Goal: Transaction & Acquisition: Purchase product/service

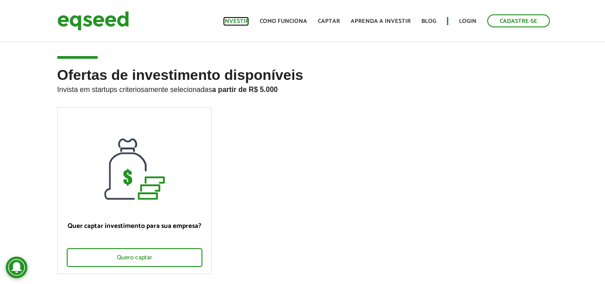
click at [236, 21] on link "Investir" at bounding box center [236, 21] width 26 height 6
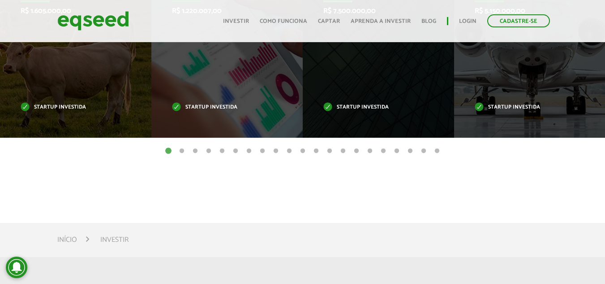
scroll to position [403, 0]
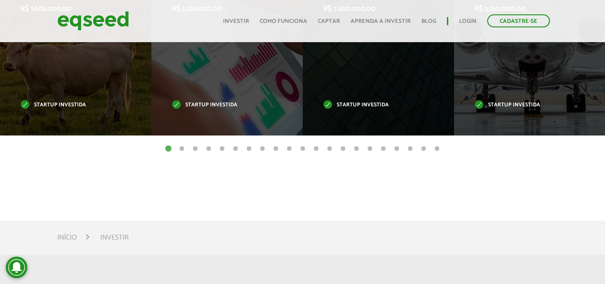
click at [180, 147] on button "2" at bounding box center [181, 148] width 9 height 9
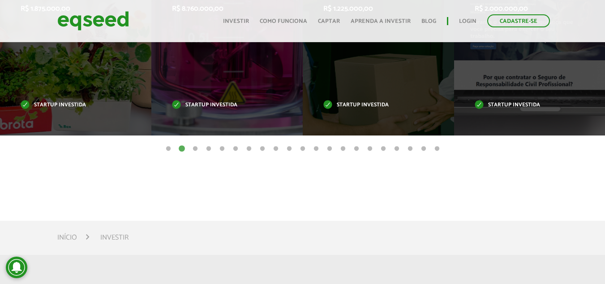
click at [180, 147] on button "2" at bounding box center [181, 148] width 9 height 9
click at [194, 147] on button "3" at bounding box center [195, 148] width 9 height 9
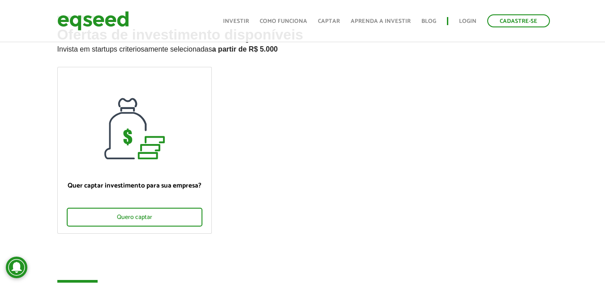
scroll to position [0, 0]
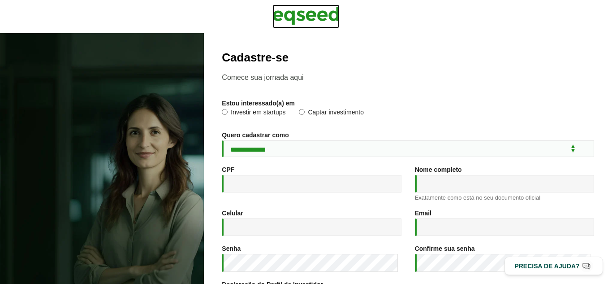
click at [299, 12] on img at bounding box center [305, 15] width 67 height 22
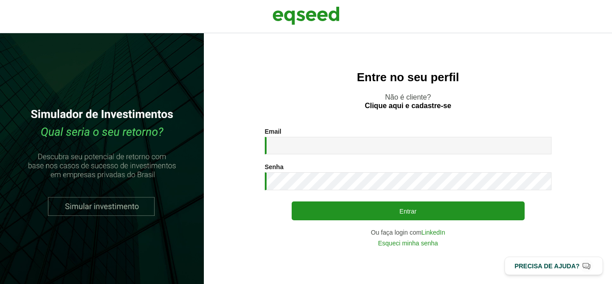
type input "**********"
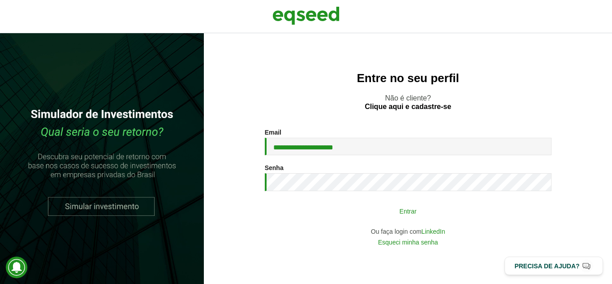
click at [407, 211] on button "Entrar" at bounding box center [408, 210] width 233 height 17
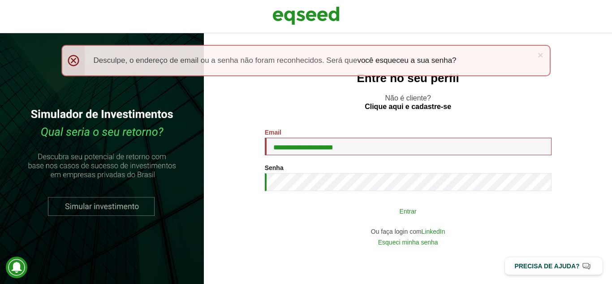
click at [391, 211] on button "Entrar" at bounding box center [408, 210] width 233 height 17
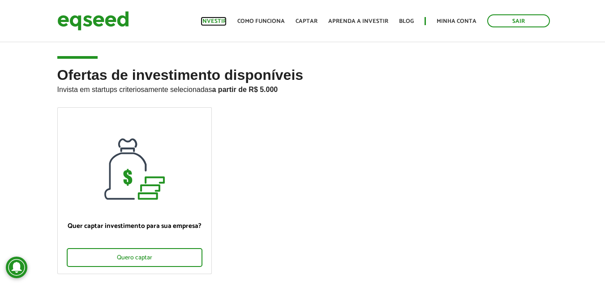
click at [220, 20] on link "Investir" at bounding box center [214, 21] width 26 height 6
click at [452, 19] on link "Minha conta" at bounding box center [457, 21] width 40 height 6
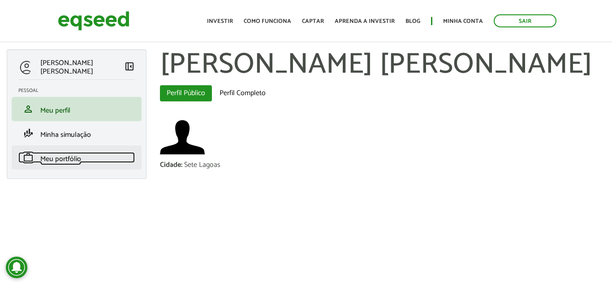
click at [57, 153] on span "Meu portfólio" at bounding box center [60, 159] width 41 height 12
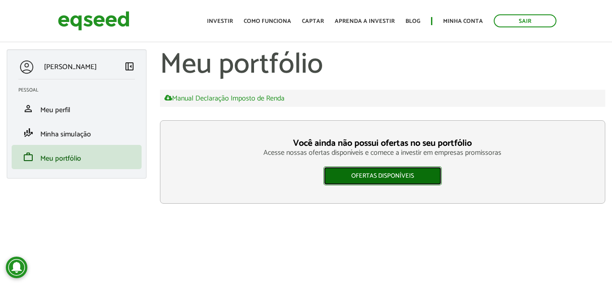
click at [379, 170] on link "Ofertas disponíveis" at bounding box center [383, 175] width 118 height 19
